Goal: Transaction & Acquisition: Register for event/course

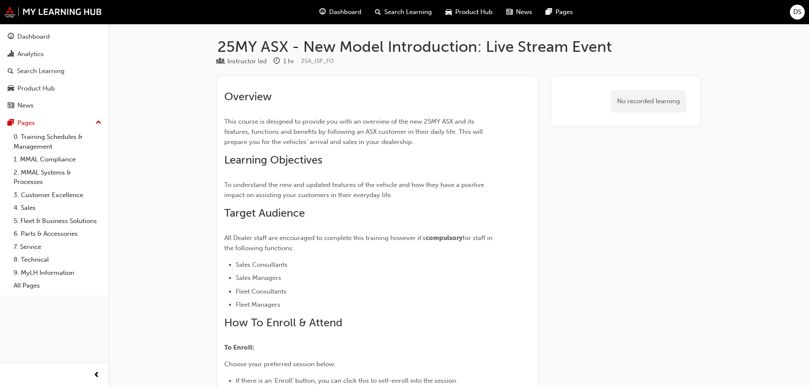
scroll to position [663, 0]
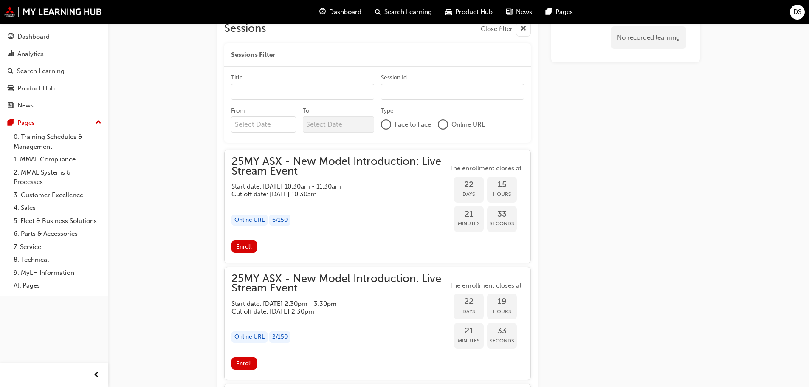
scroll to position [704, 0]
click at [247, 248] on span "Enroll" at bounding box center [244, 245] width 16 height 7
